Goal: Task Accomplishment & Management: Manage account settings

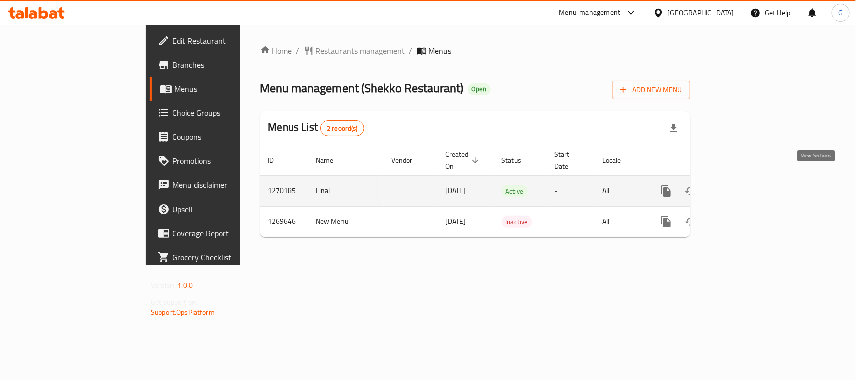
click at [745, 186] on icon "enhanced table" at bounding box center [739, 191] width 12 height 12
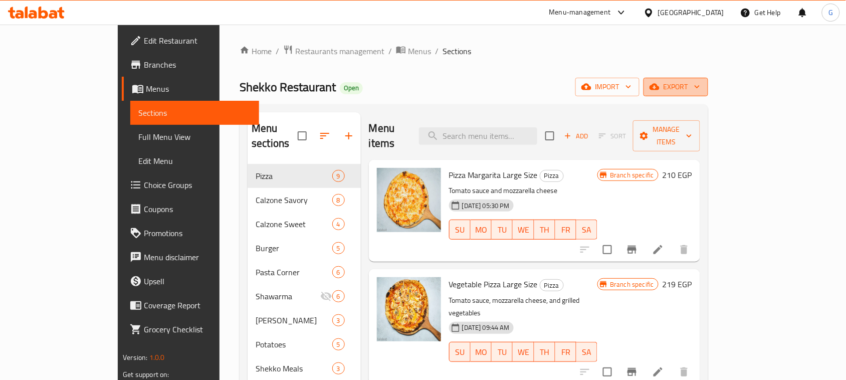
click at [700, 86] on span "export" at bounding box center [676, 87] width 49 height 13
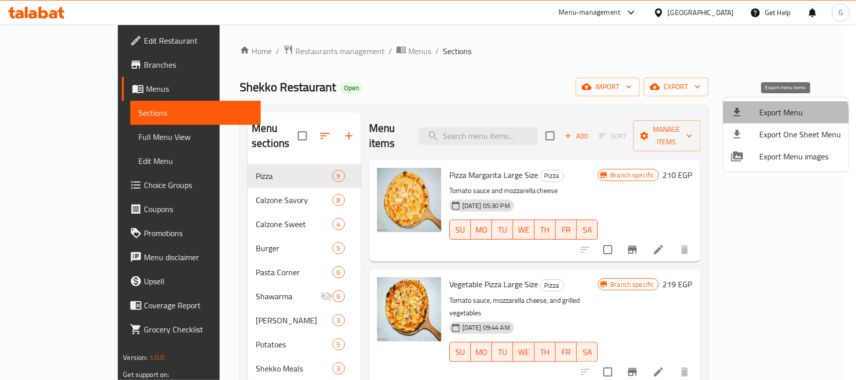
click at [778, 118] on span "Export Menu" at bounding box center [800, 112] width 82 height 12
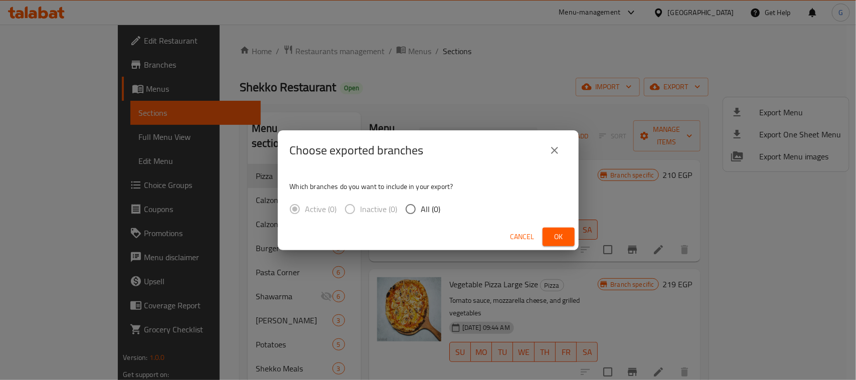
click at [557, 238] on span "Ok" at bounding box center [559, 237] width 16 height 13
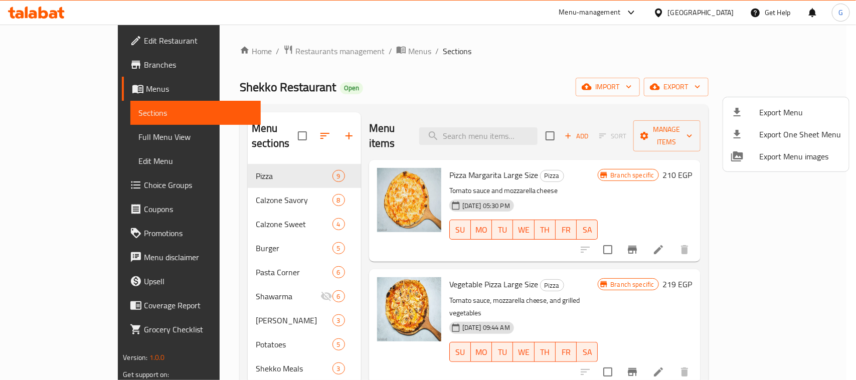
drag, startPoint x: 844, startPoint y: 54, endPoint x: 821, endPoint y: 44, distance: 25.0
click at [844, 54] on div at bounding box center [428, 190] width 856 height 380
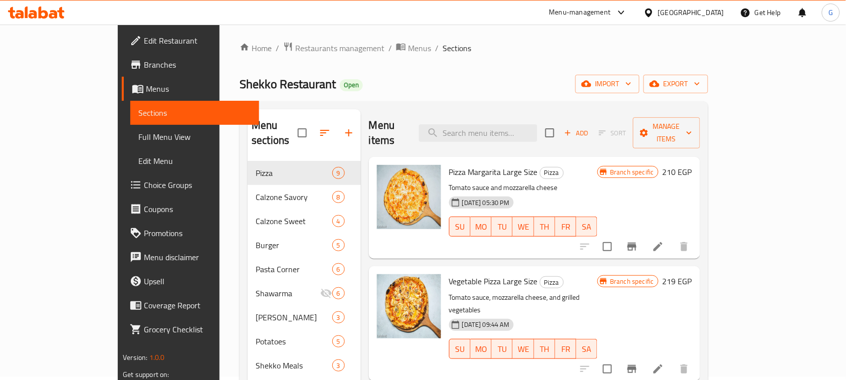
scroll to position [519, 0]
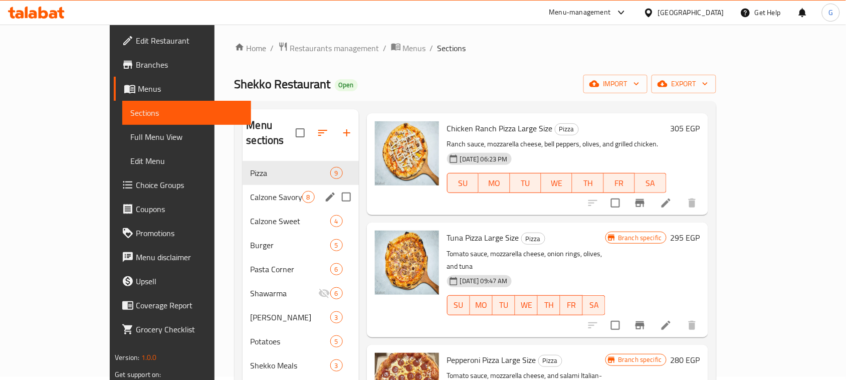
click at [251, 191] on span "Calzone Savory" at bounding box center [277, 197] width 52 height 12
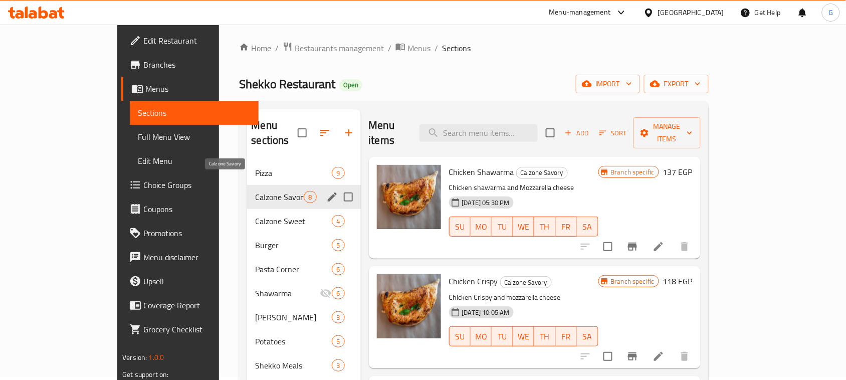
click at [255, 191] on span "Calzone Savory" at bounding box center [279, 197] width 49 height 12
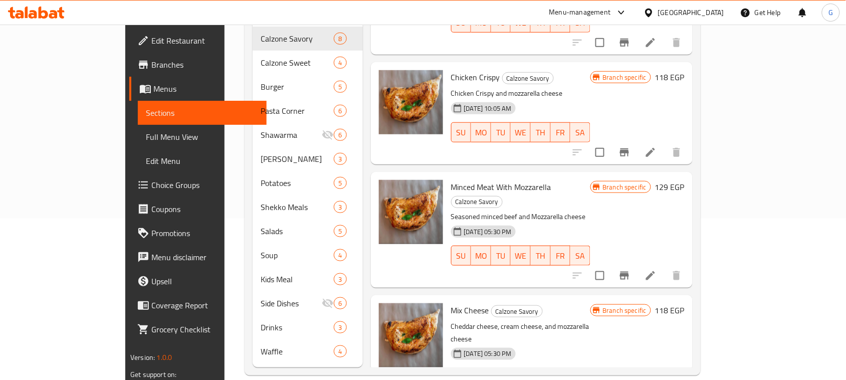
scroll to position [125, 0]
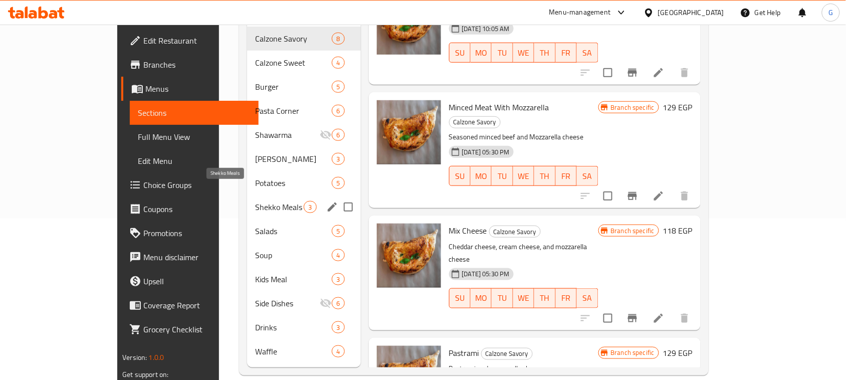
click at [255, 201] on span "Shekko Meals" at bounding box center [279, 207] width 49 height 12
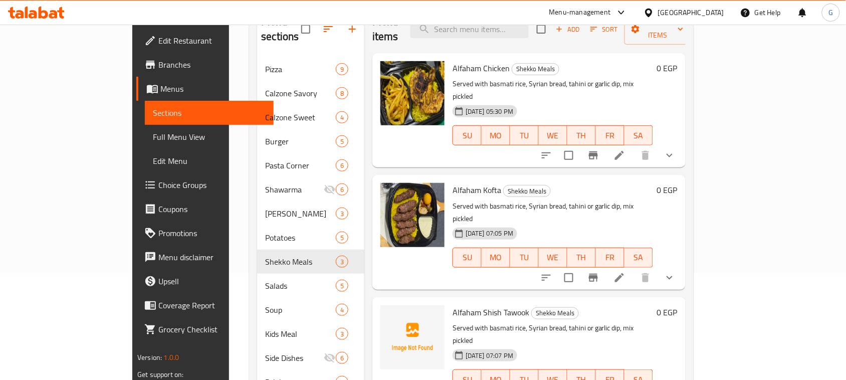
scroll to position [132, 0]
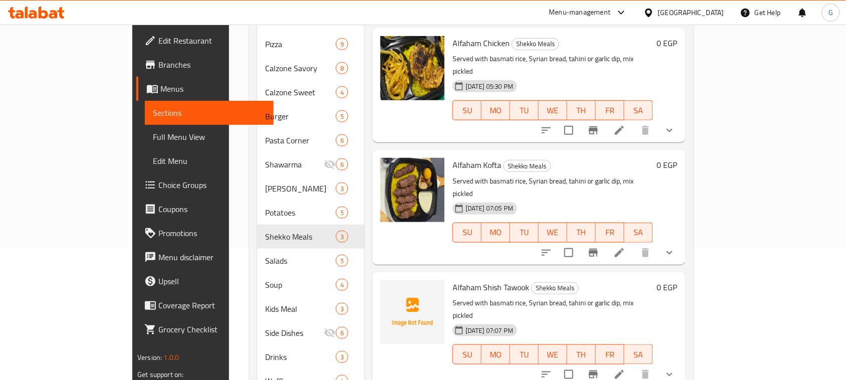
click at [673, 373] on icon "show more" at bounding box center [670, 375] width 6 height 4
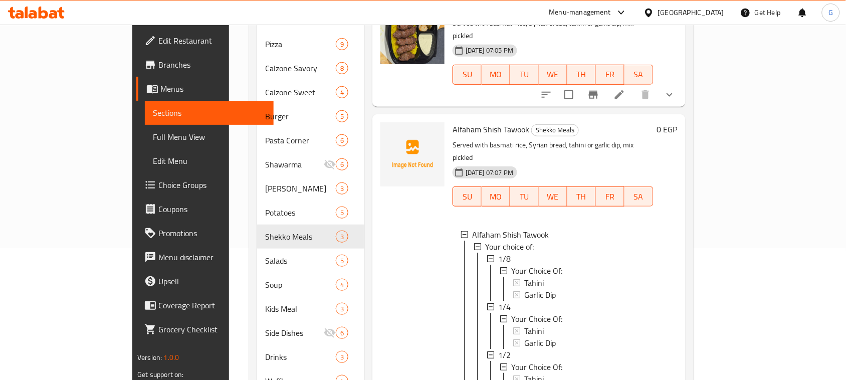
scroll to position [0, 0]
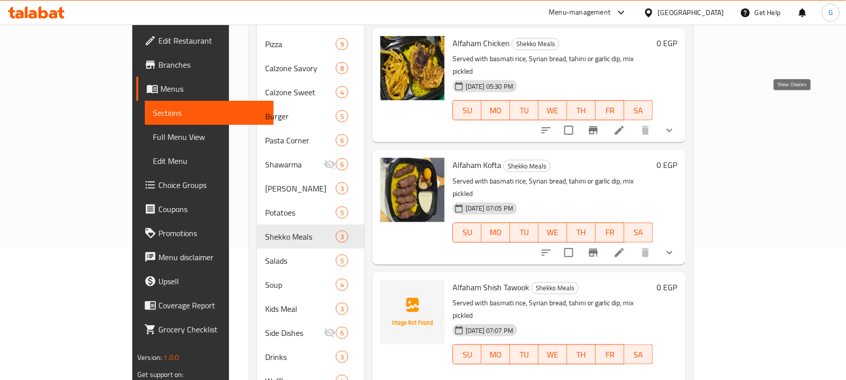
click at [676, 124] on icon "show more" at bounding box center [670, 130] width 12 height 12
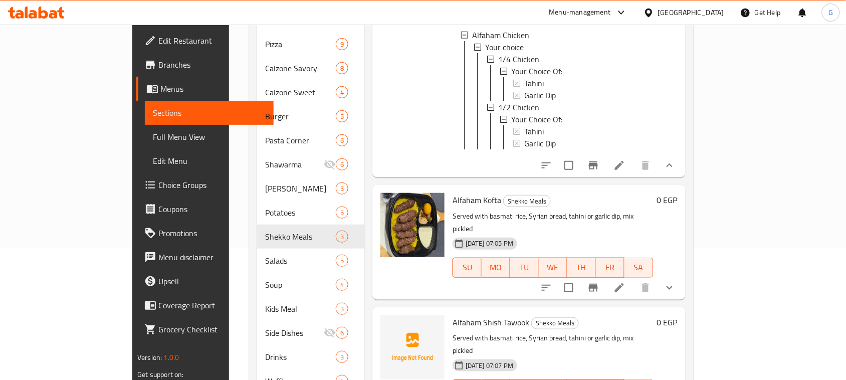
scroll to position [125, 0]
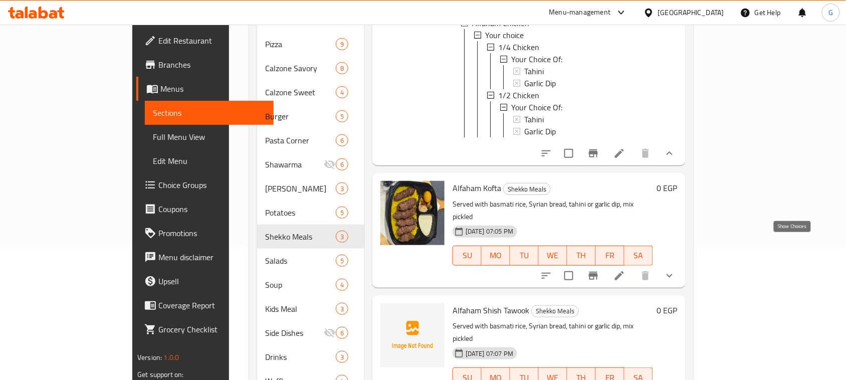
click at [676, 270] on icon "show more" at bounding box center [670, 276] width 12 height 12
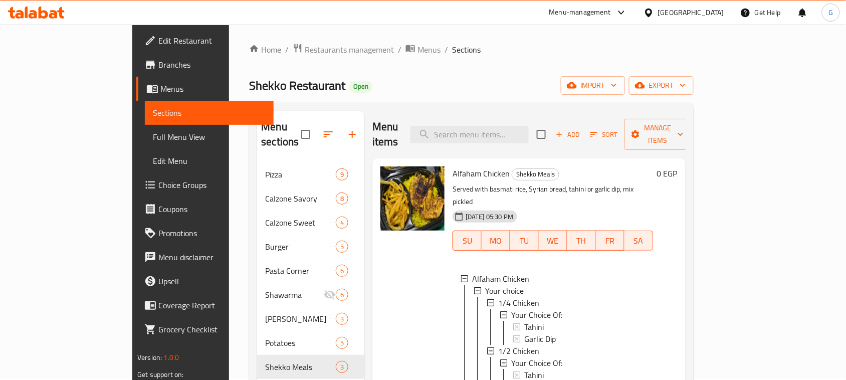
scroll to position [0, 0]
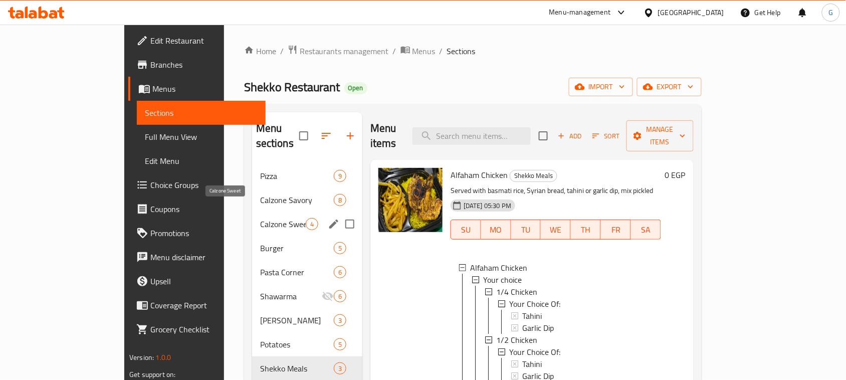
click at [260, 218] on span "Calzone Sweet" at bounding box center [283, 224] width 46 height 12
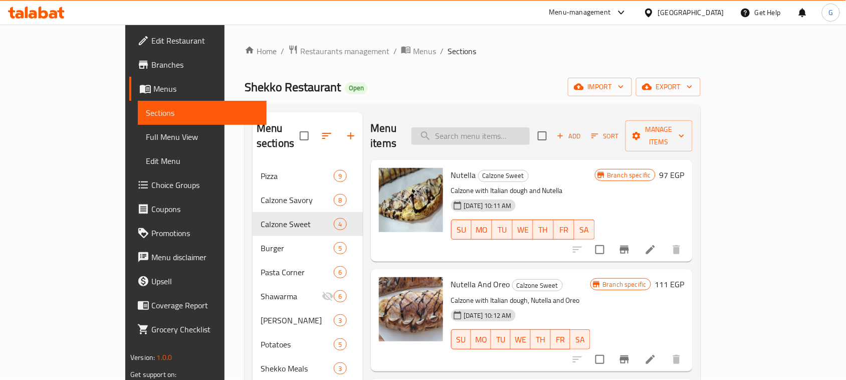
click at [527, 136] on input "search" at bounding box center [471, 136] width 118 height 18
paste input "Calzone Nutella"
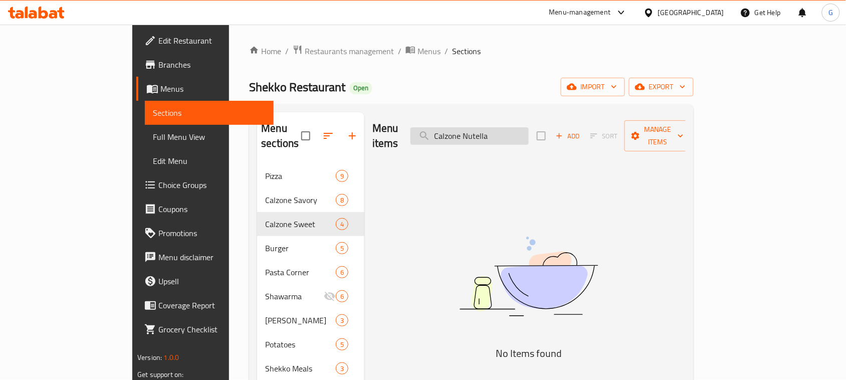
click at [506, 131] on input "Calzone Nutella" at bounding box center [470, 136] width 118 height 18
click at [504, 131] on input "Calzone Nutella" at bounding box center [470, 136] width 118 height 18
click at [504, 130] on input "Calzone Nutella" at bounding box center [470, 136] width 118 height 18
click at [503, 130] on input "Calzone Nutella" at bounding box center [470, 136] width 118 height 18
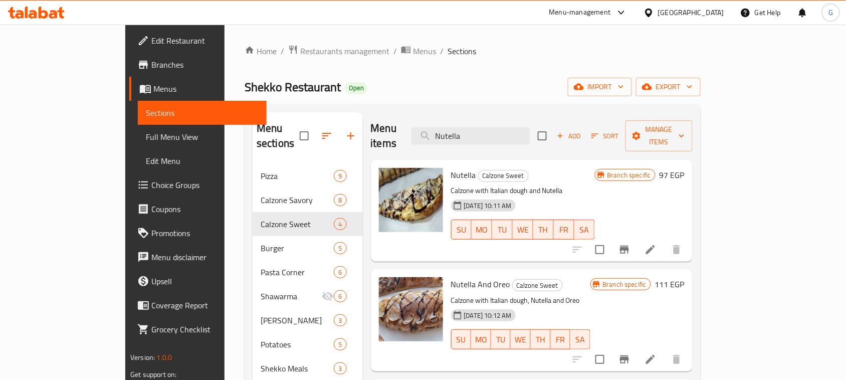
type input "Nutella"
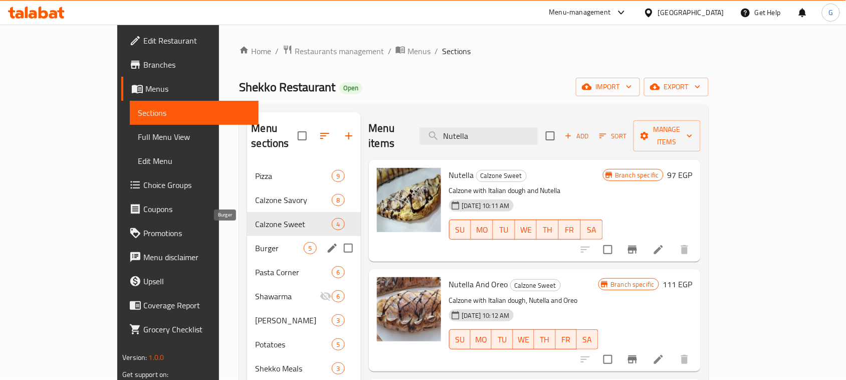
click at [255, 242] on span "Burger" at bounding box center [279, 248] width 49 height 12
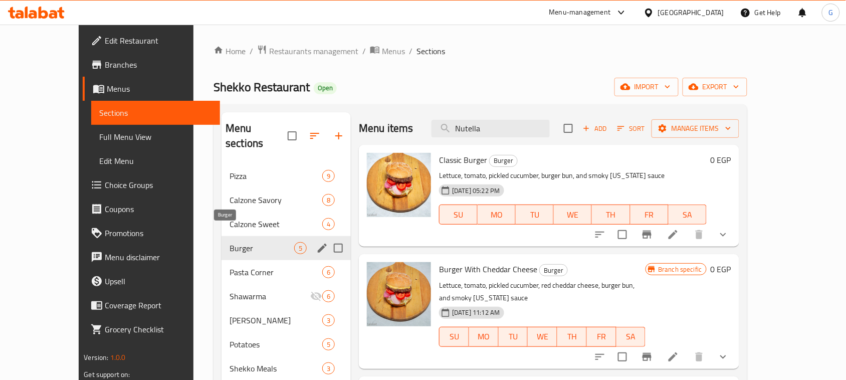
click at [230, 242] on span "Burger" at bounding box center [262, 248] width 65 height 12
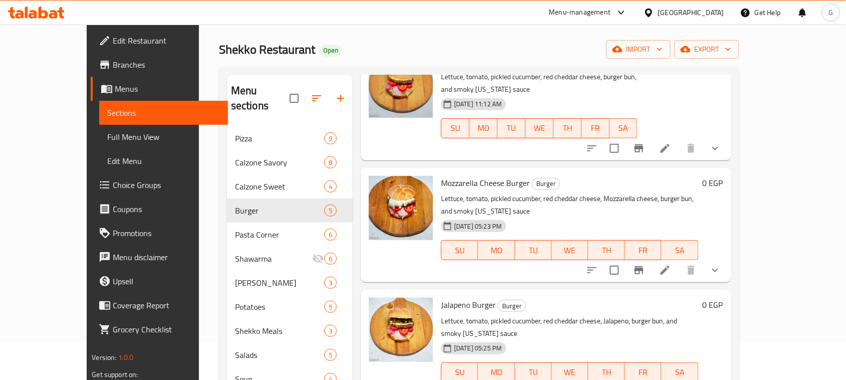
scroll to position [125, 0]
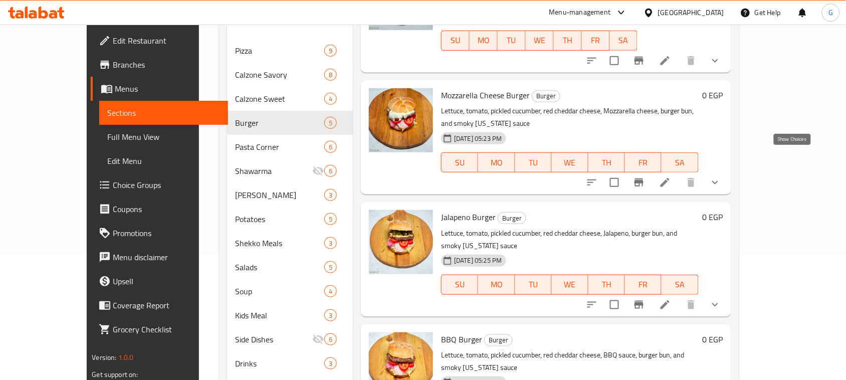
click at [722, 176] on icon "show more" at bounding box center [715, 182] width 12 height 12
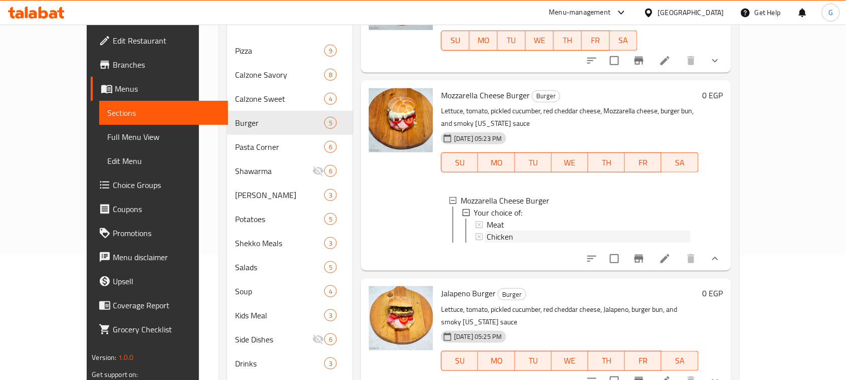
click at [492, 231] on div "Chicken" at bounding box center [589, 237] width 204 height 12
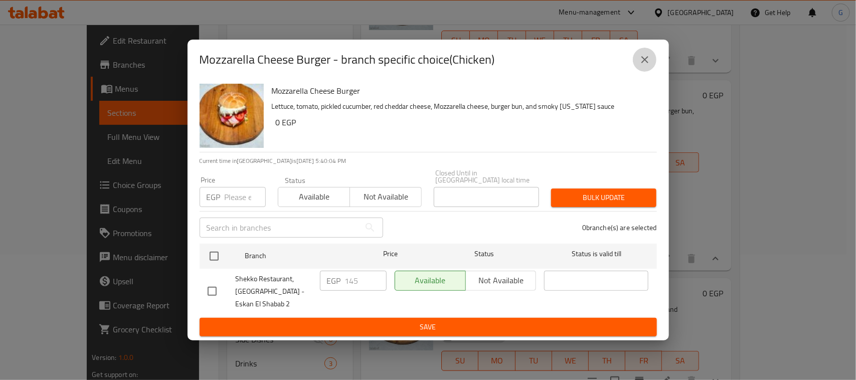
click at [642, 61] on icon "close" at bounding box center [644, 59] width 7 height 7
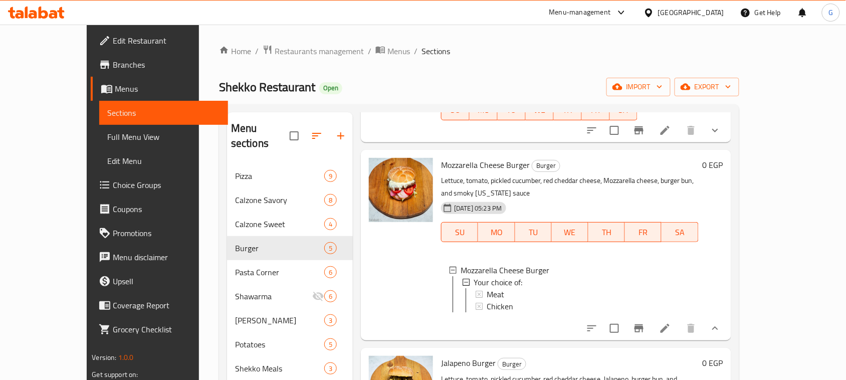
scroll to position [251, 0]
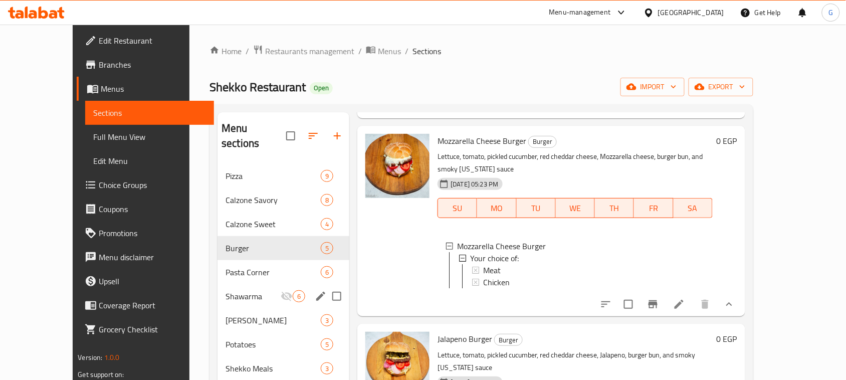
click at [226, 290] on span "Shawarma" at bounding box center [253, 296] width 55 height 12
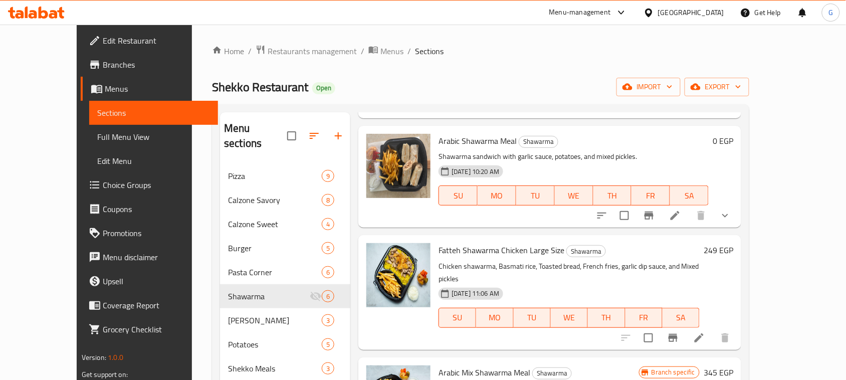
click at [468, 133] on span "Arabic Shawarma Meal" at bounding box center [478, 140] width 78 height 15
copy h6 "Arabic Shawarma Meal"
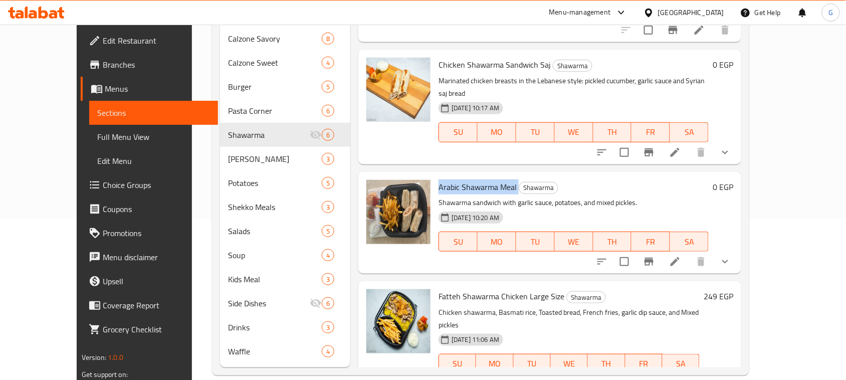
scroll to position [43, 0]
click at [485, 180] on span "Arabic Shawarma Meal" at bounding box center [478, 187] width 78 height 15
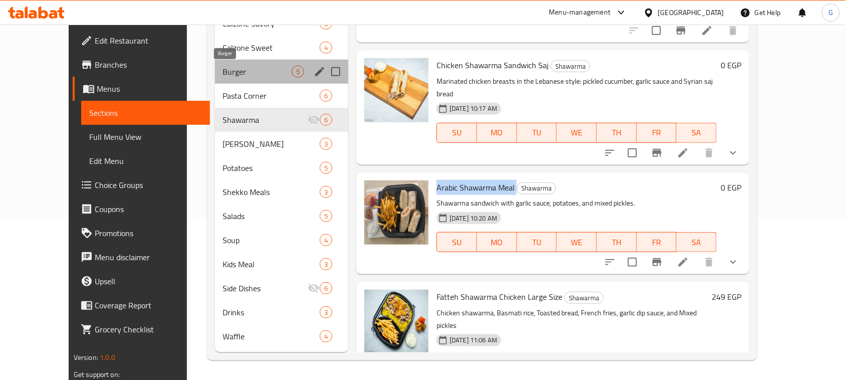
click at [223, 72] on span "Burger" at bounding box center [257, 72] width 69 height 12
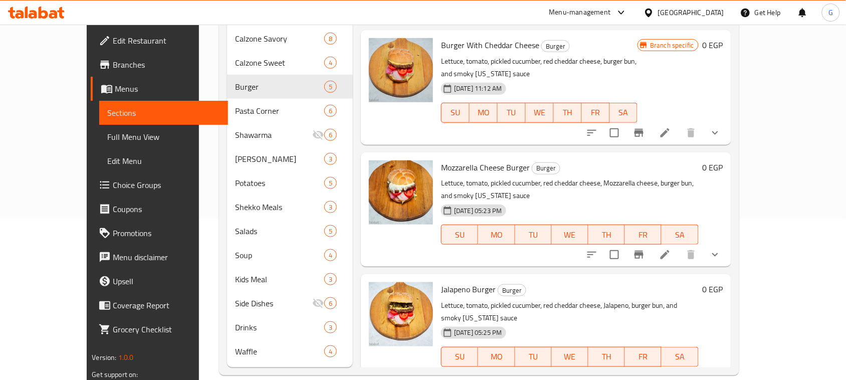
scroll to position [125, 0]
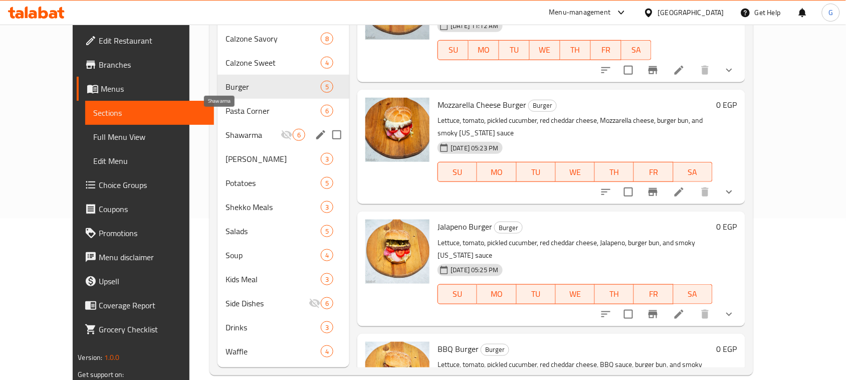
click at [237, 129] on span "Shawarma" at bounding box center [253, 135] width 55 height 12
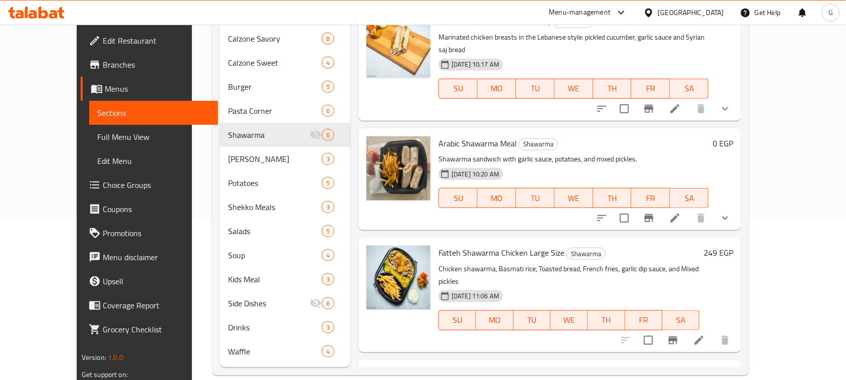
scroll to position [63, 0]
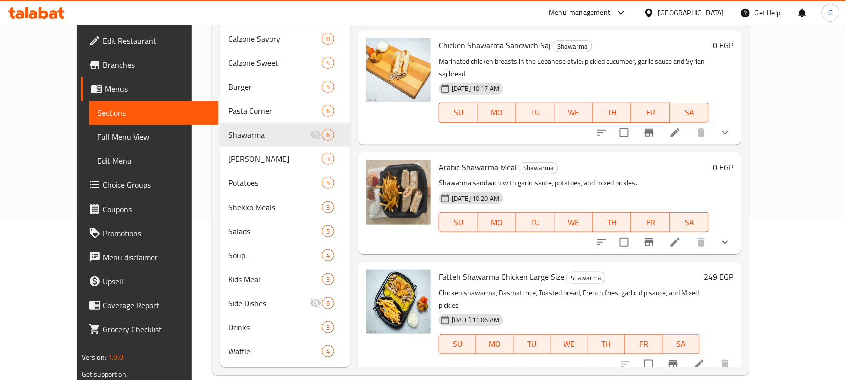
click at [729, 241] on icon "show more" at bounding box center [726, 243] width 6 height 4
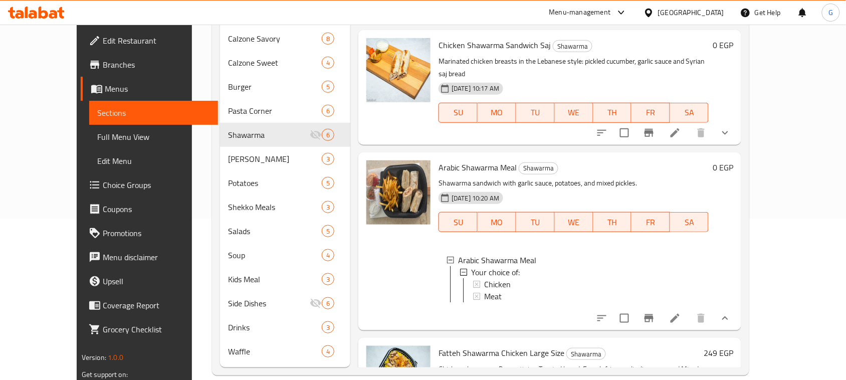
scroll to position [125, 0]
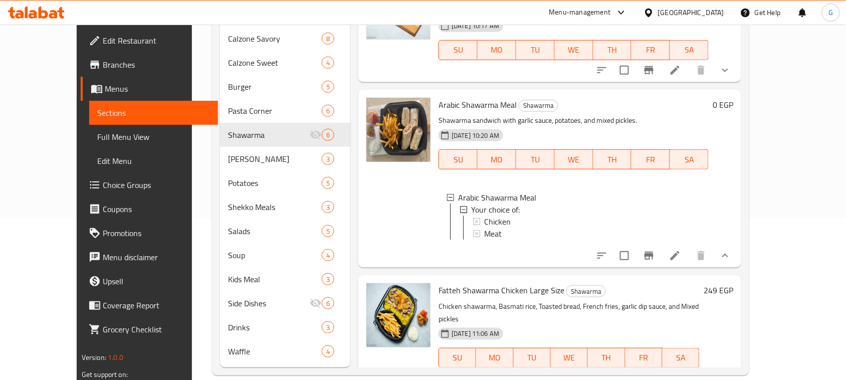
click at [97, 136] on span "Full Menu View" at bounding box center [153, 137] width 113 height 12
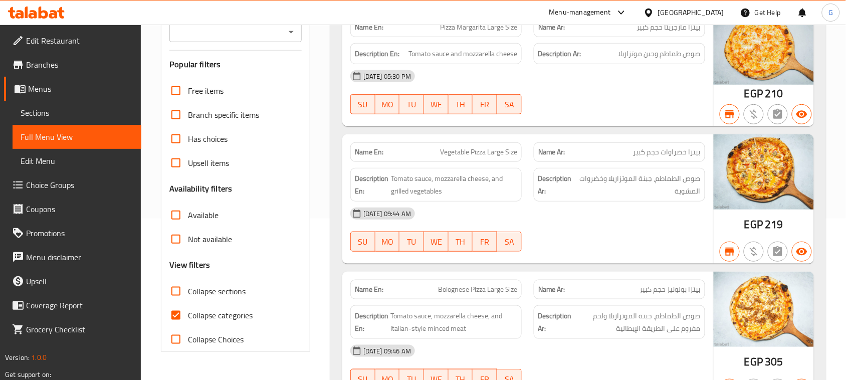
click at [176, 317] on input "Collapse categories" at bounding box center [176, 315] width 24 height 24
checkbox input "false"
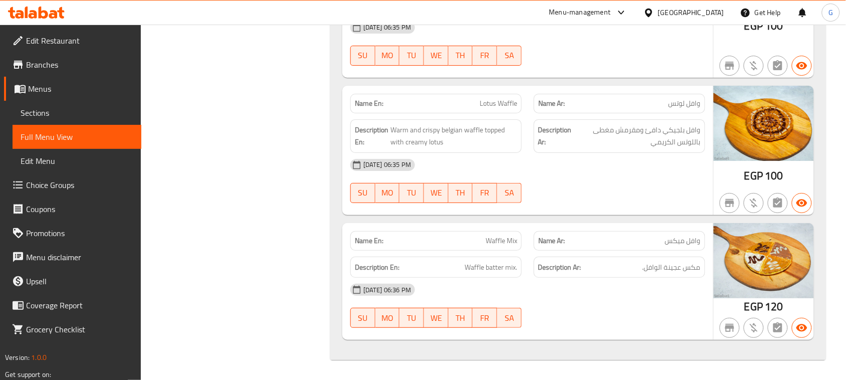
scroll to position [5139, 0]
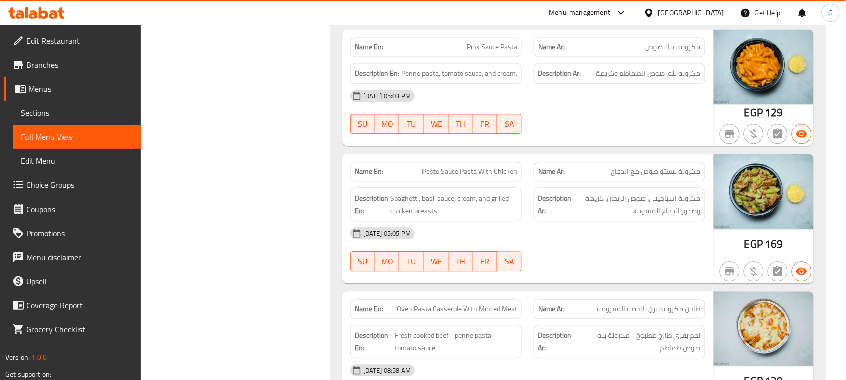
click at [419, 4] on div "Menu-management [GEOGRAPHIC_DATA] Get Help G" at bounding box center [423, 13] width 846 height 24
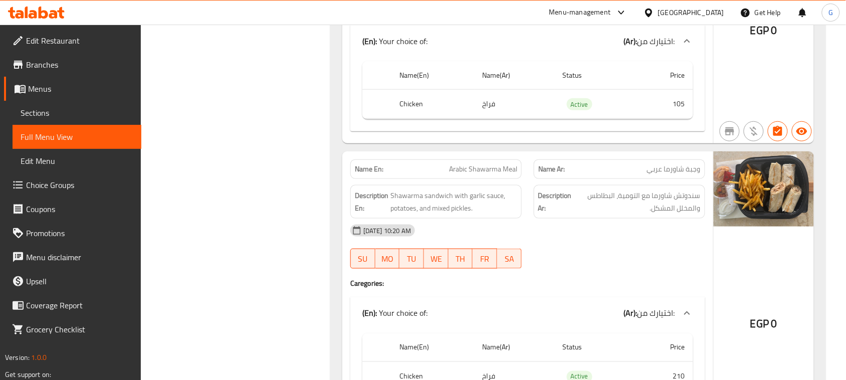
scroll to position [6020, 0]
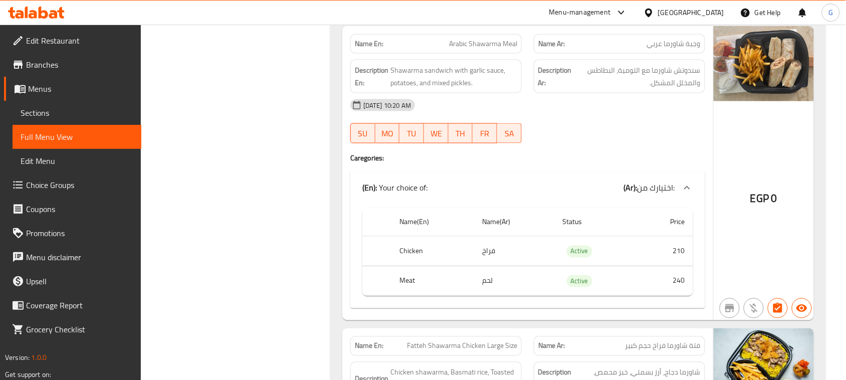
click at [136, 156] on link "Edit Menu" at bounding box center [77, 161] width 129 height 24
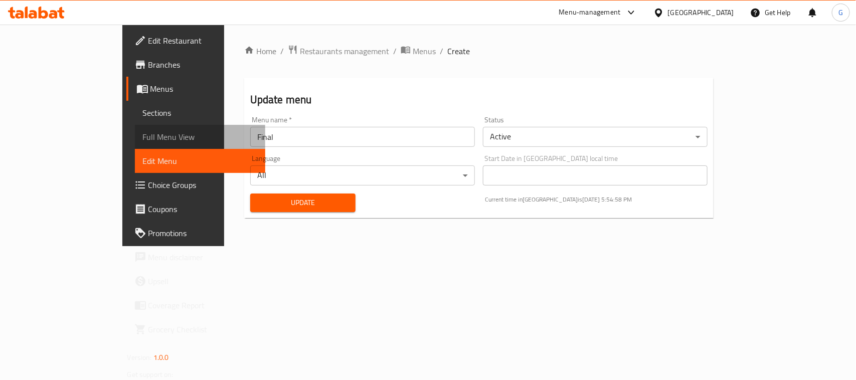
click at [143, 136] on span "Full Menu View" at bounding box center [200, 137] width 114 height 12
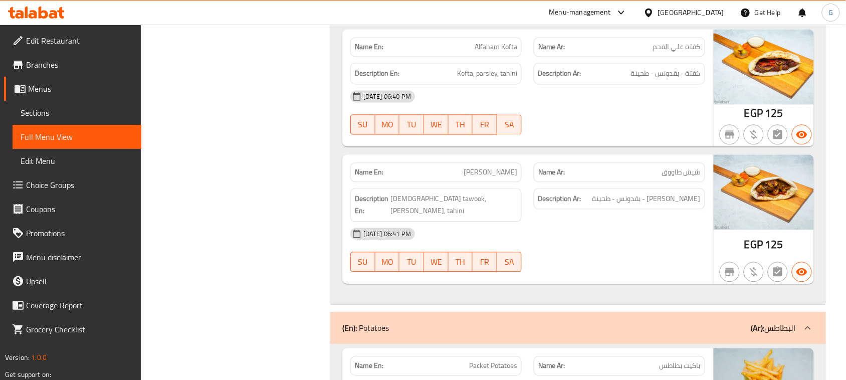
scroll to position [7647, 0]
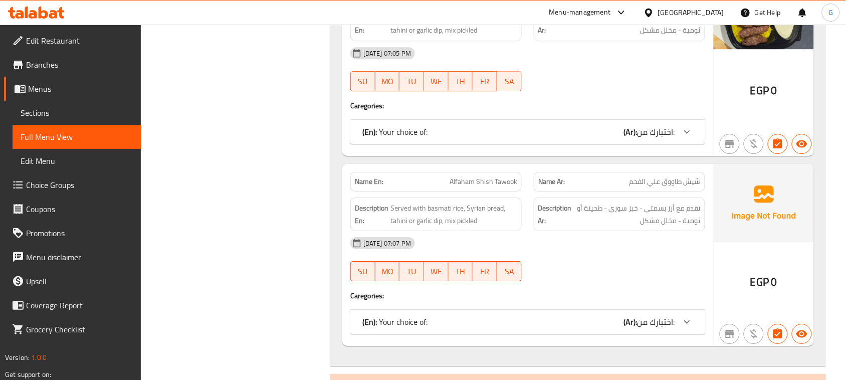
click at [687, 328] on icon at bounding box center [687, 322] width 12 height 12
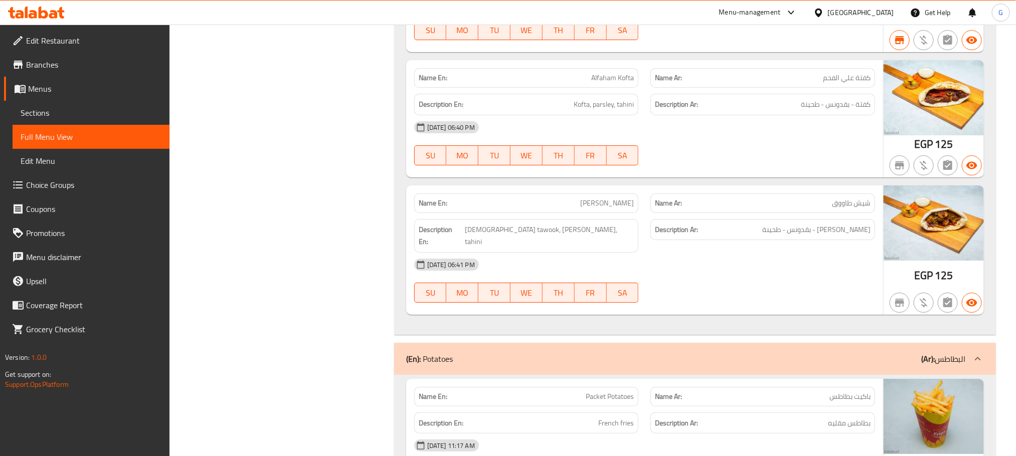
scroll to position [7387, 0]
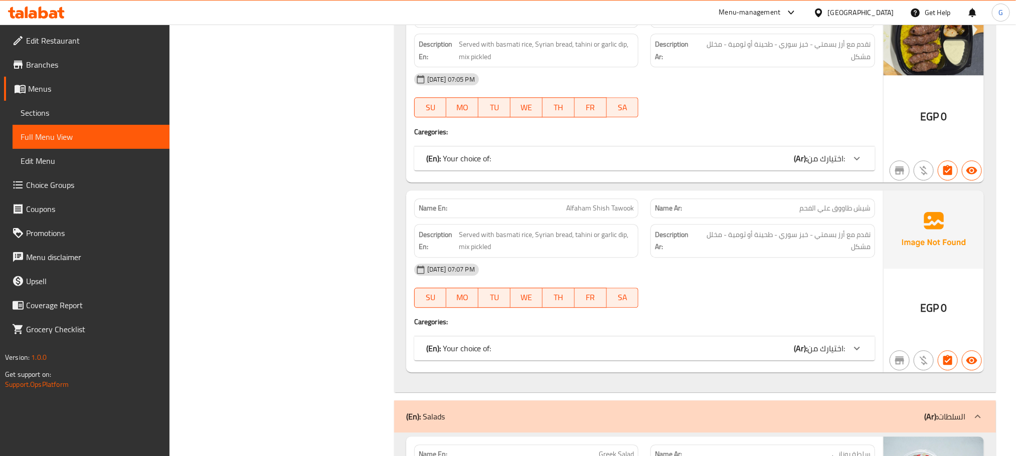
click at [855, 354] on icon at bounding box center [857, 348] width 12 height 12
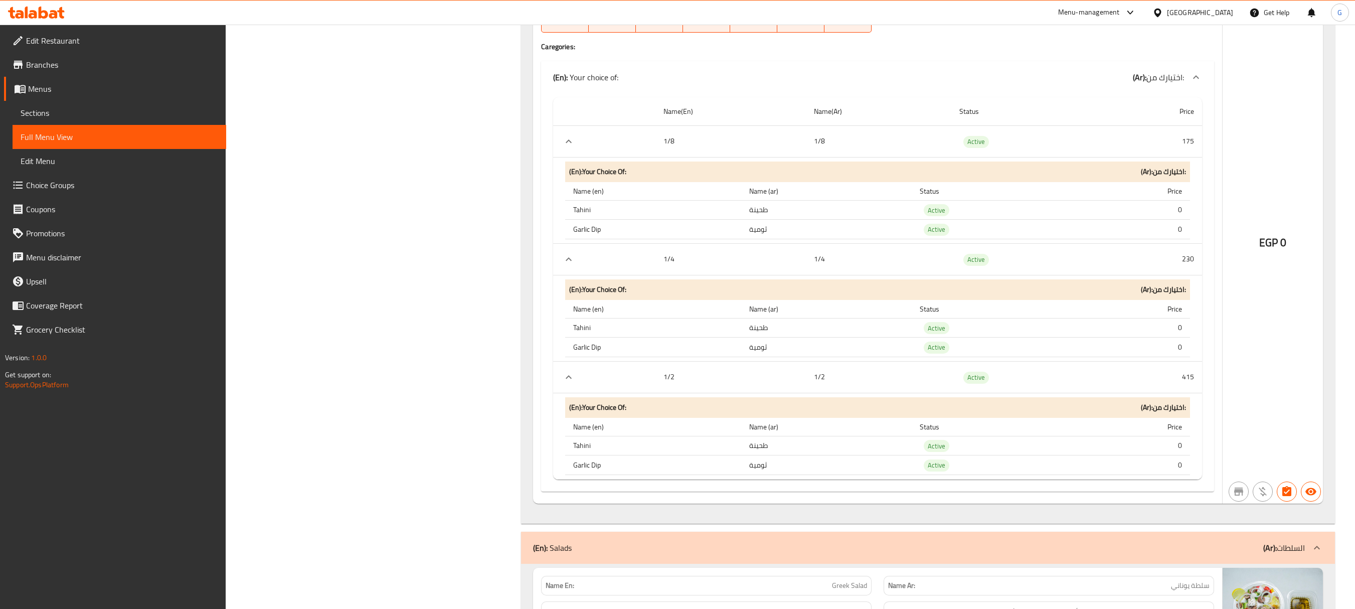
scroll to position [7388, 0]
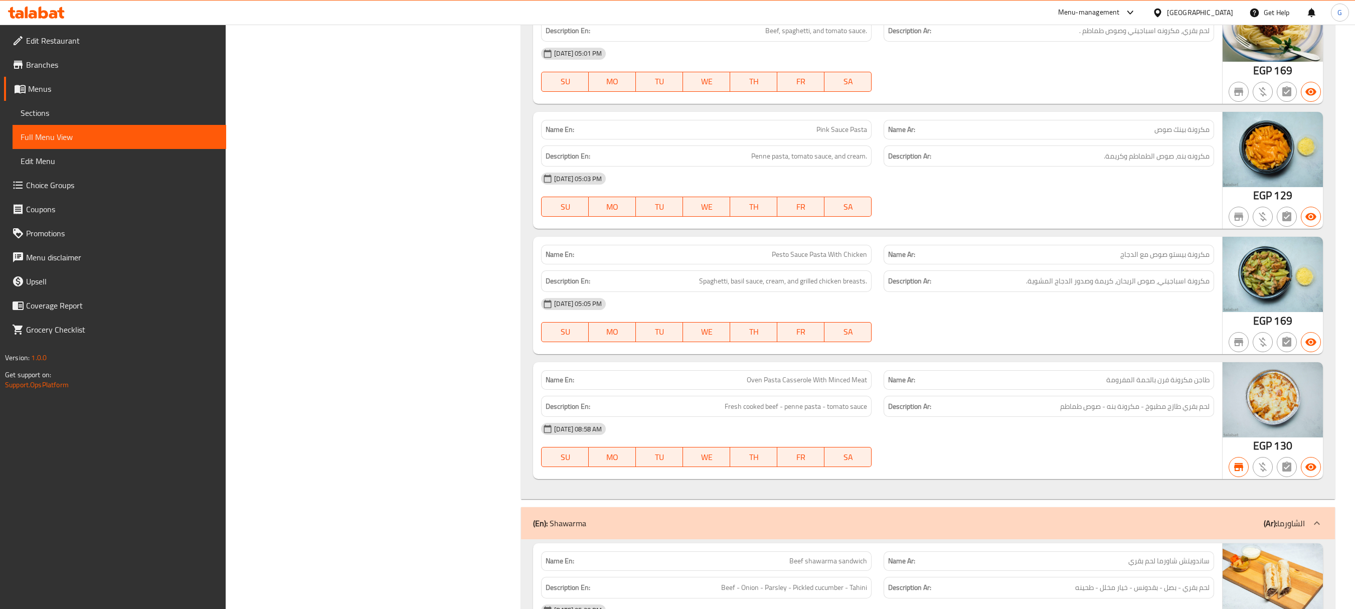
click at [834, 264] on div "Name En: Pesto Sauce Pasta With Chicken" at bounding box center [706, 255] width 330 height 20
click at [834, 260] on span "Pesto Sauce Pasta With Chicken" at bounding box center [819, 254] width 95 height 11
copy span "Pesto Sauce Pasta With Chicken"
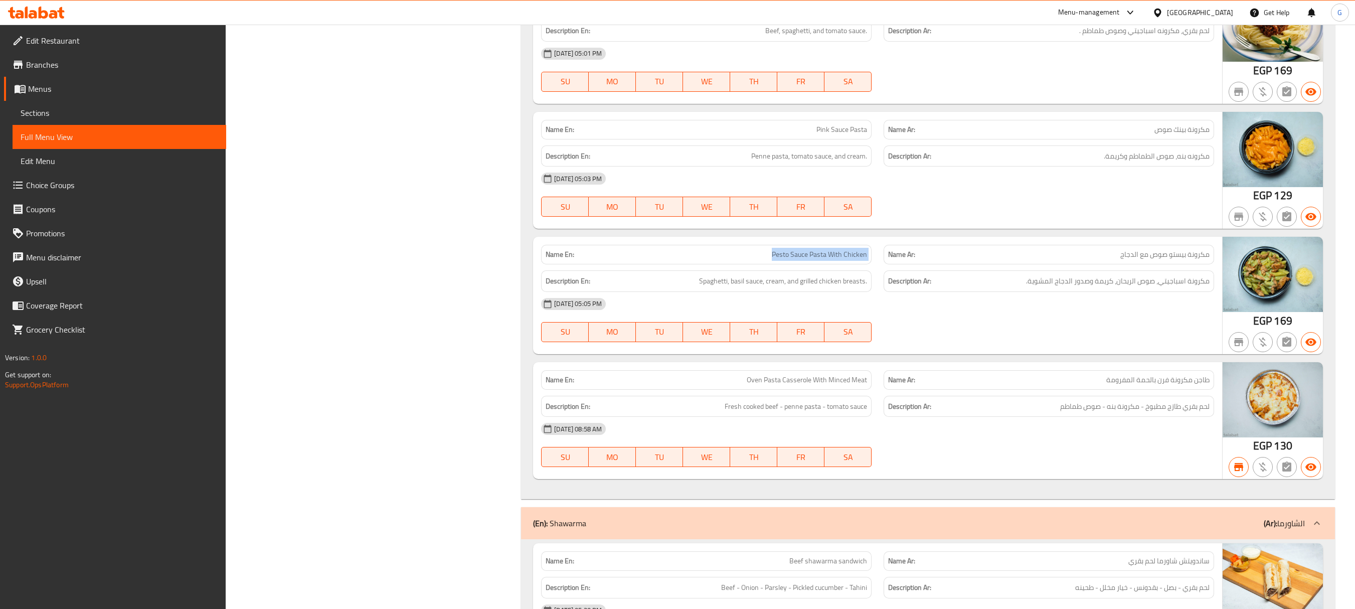
click at [855, 16] on div "[GEOGRAPHIC_DATA]" at bounding box center [1200, 12] width 66 height 11
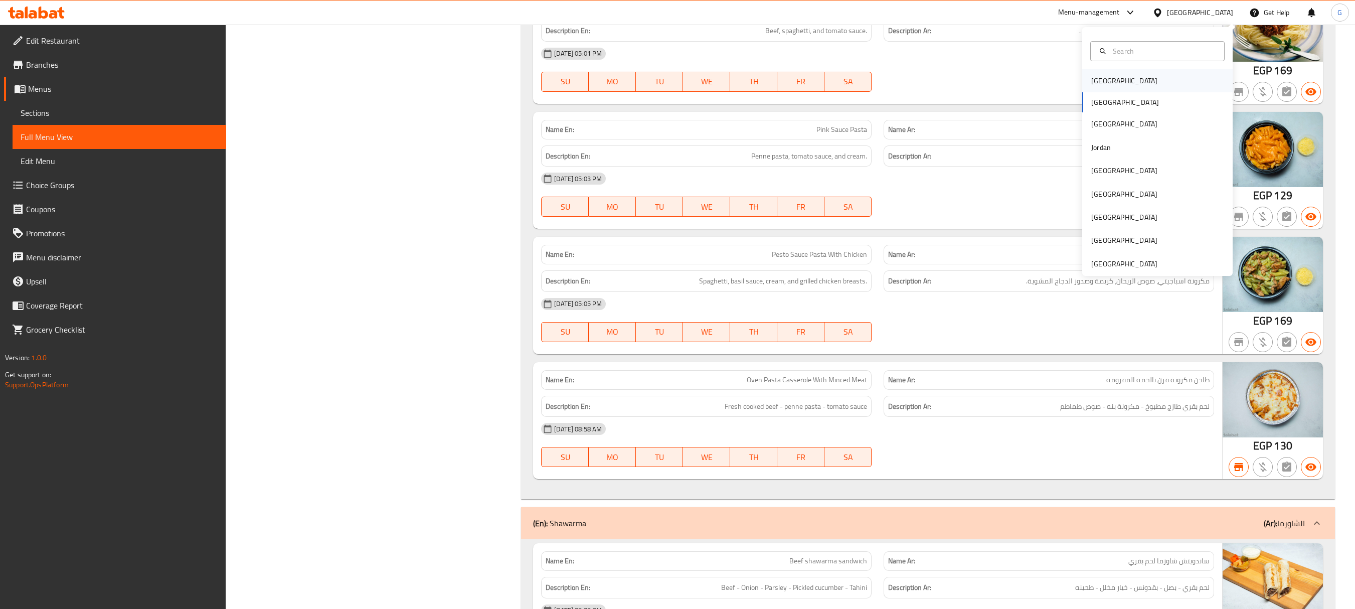
click at [855, 84] on div "[GEOGRAPHIC_DATA]" at bounding box center [1124, 80] width 82 height 23
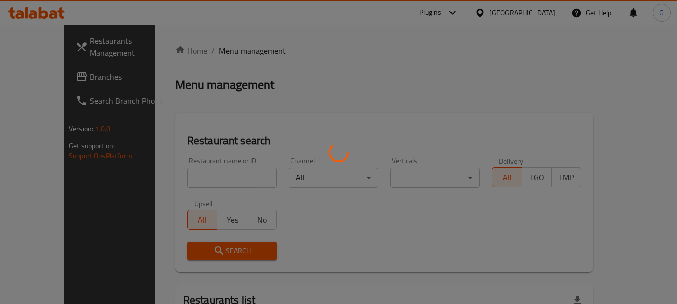
click at [466, 48] on div at bounding box center [338, 152] width 677 height 304
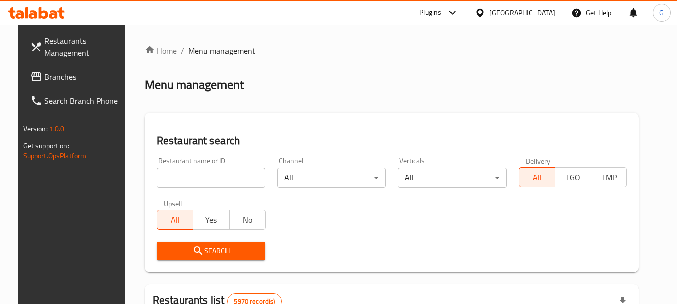
click at [547, 15] on div "[GEOGRAPHIC_DATA]" at bounding box center [522, 12] width 66 height 11
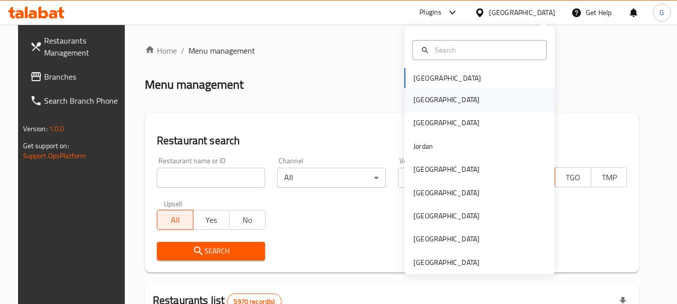
click at [418, 100] on div "[GEOGRAPHIC_DATA]" at bounding box center [447, 99] width 66 height 11
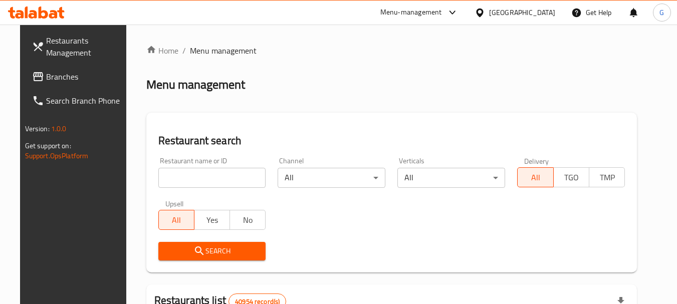
click at [51, 76] on span "Branches" at bounding box center [85, 77] width 79 height 12
